Goal: Information Seeking & Learning: Learn about a topic

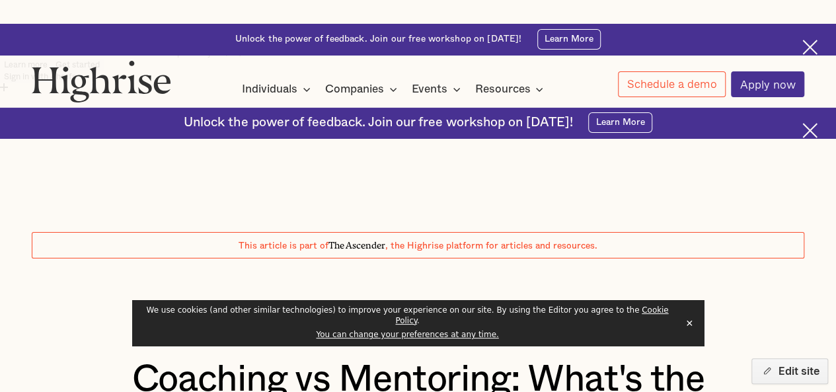
click at [687, 328] on button "✕" at bounding box center [689, 323] width 19 height 20
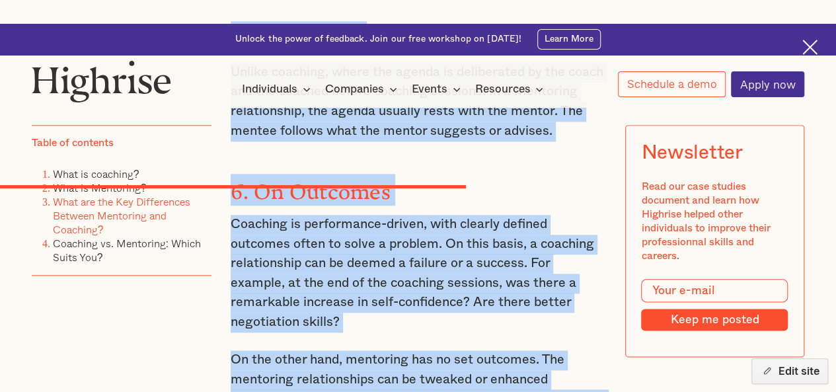
scroll to position [5700, 0]
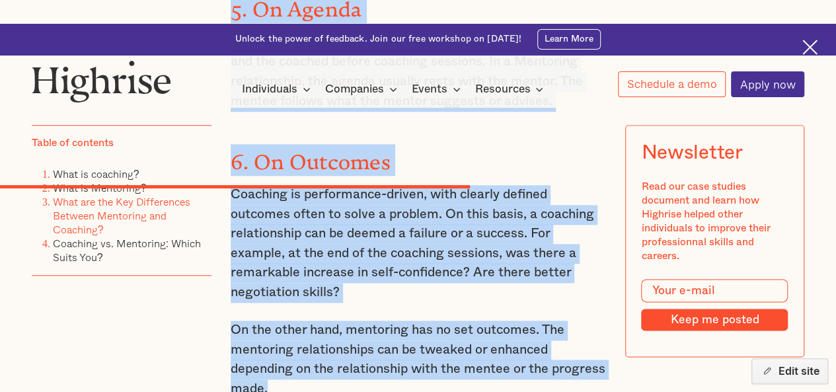
drag, startPoint x: 230, startPoint y: 269, endPoint x: 267, endPoint y: 305, distance: 51.4
copy div "Lore ips dol Sit Ametconsect Adipisc Elitsedd eiu Temporinc? Utlab etdolorem al…"
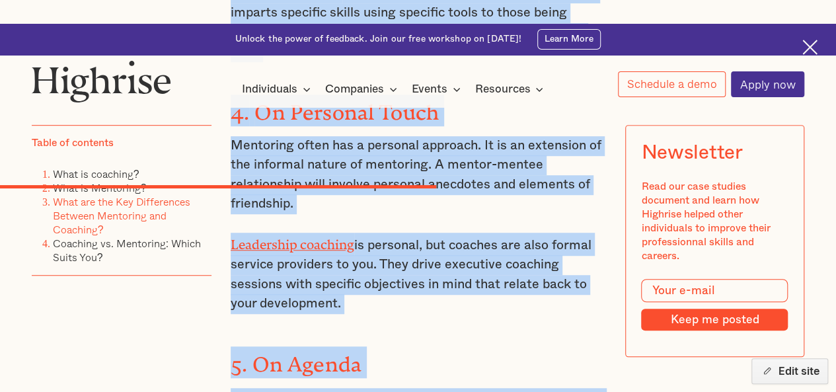
scroll to position [5345, 0]
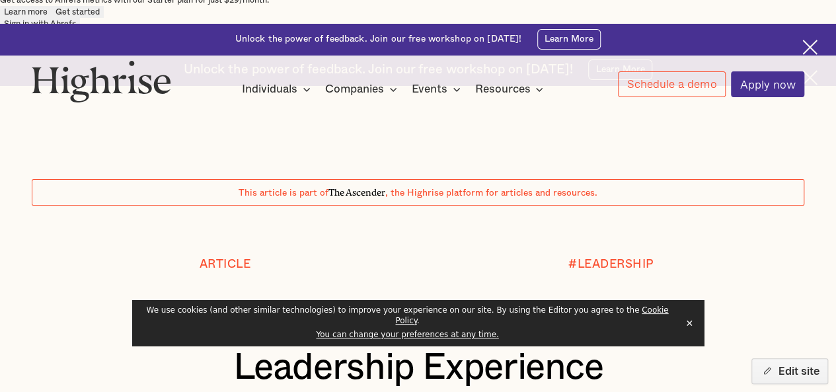
scroll to position [54, 0]
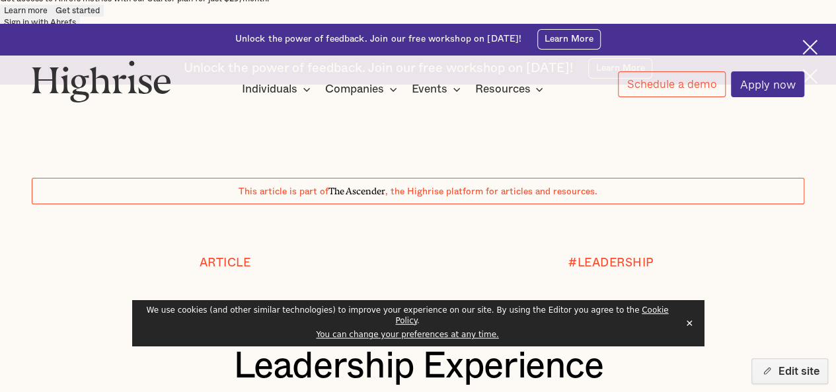
click at [689, 330] on button "✕" at bounding box center [689, 323] width 19 height 20
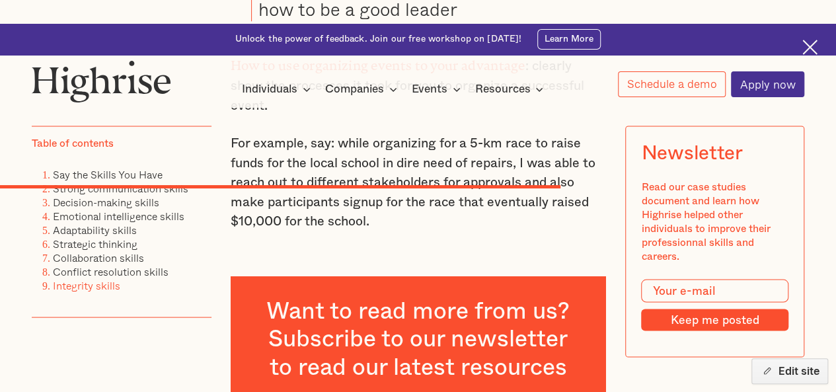
scroll to position [6197, 0]
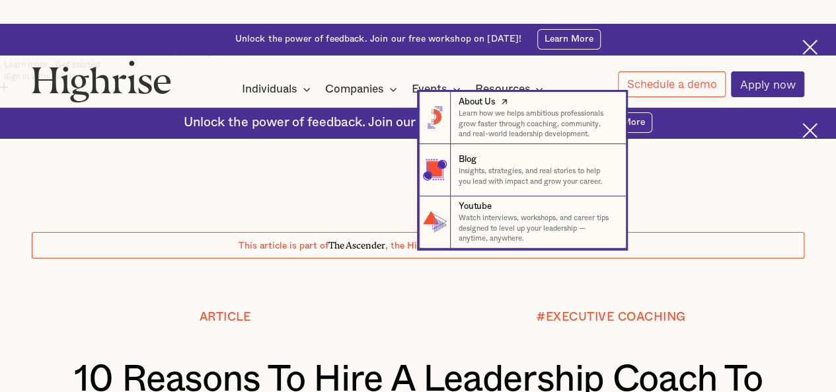
scroll to position [63, 0]
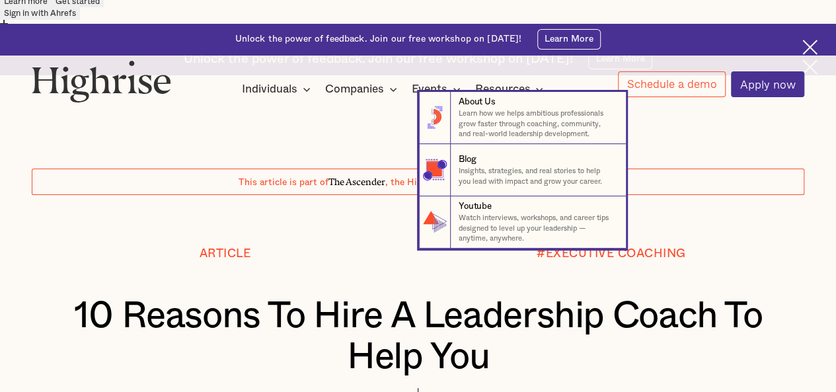
drag, startPoint x: 532, startPoint y: 121, endPoint x: 494, endPoint y: -20, distance: 145.9
click at [494, 0] on html "Web Vitals Get access to Ahrefs metrics with our Starter plan for just $29/mont…" at bounding box center [418, 133] width 836 height 392
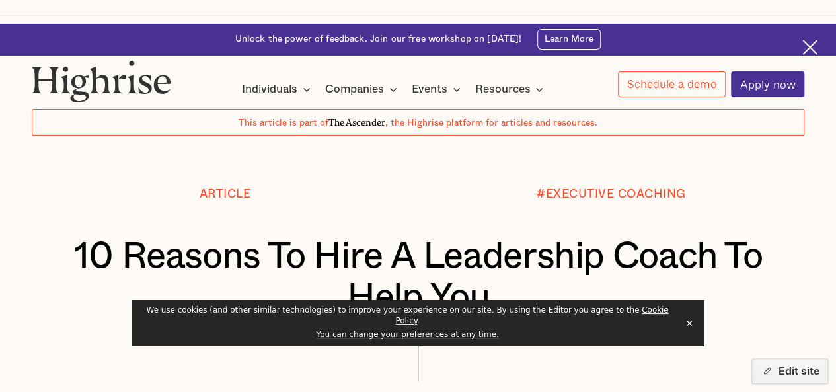
scroll to position [124, 0]
click at [693, 332] on button "✕" at bounding box center [689, 323] width 19 height 20
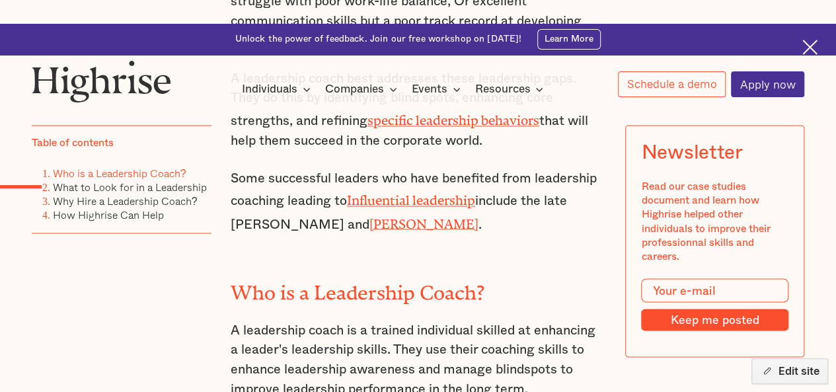
scroll to position [1030, 0]
click at [250, 276] on h2 "Who is a Leadership Coach?" at bounding box center [418, 287] width 375 height 22
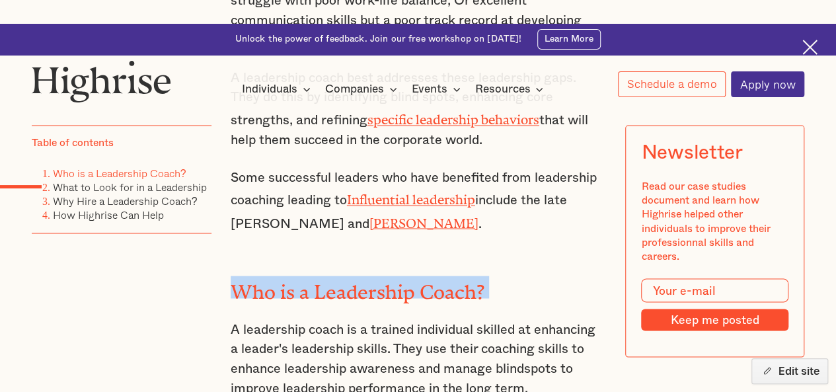
drag, startPoint x: 250, startPoint y: 206, endPoint x: 477, endPoint y: 200, distance: 226.8
click at [477, 276] on h2 "Who is a Leadership Coach?" at bounding box center [418, 287] width 375 height 22
copy h2 "Who is a Leadership Coach?"
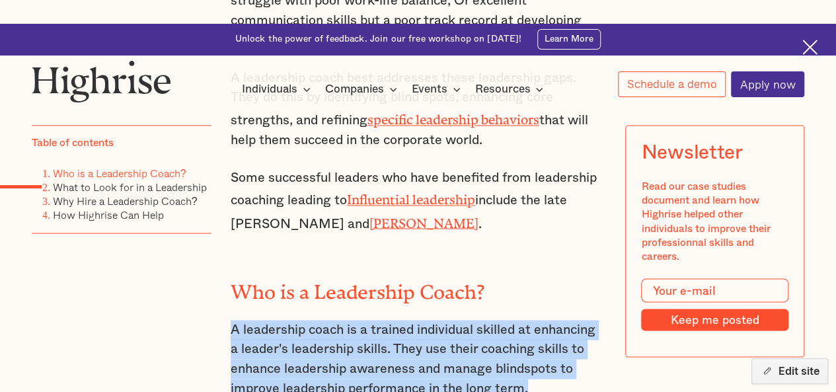
drag, startPoint x: 535, startPoint y: 304, endPoint x: 230, endPoint y: 250, distance: 309.3
click at [231, 320] on p "A leadership coach is a trained individual skilled at enhancing a leader's lead…" at bounding box center [418, 359] width 375 height 78
copy p "A leadership coach is a trained individual skilled at enhancing a leader's lead…"
